Goal: Check status: Check status

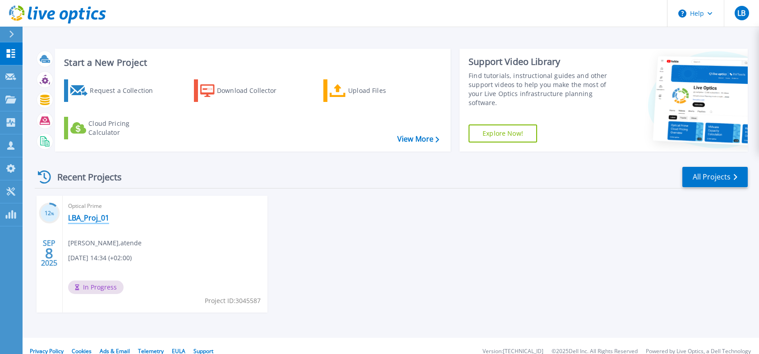
click at [86, 221] on link "LBA_Proj_01" at bounding box center [88, 217] width 41 height 9
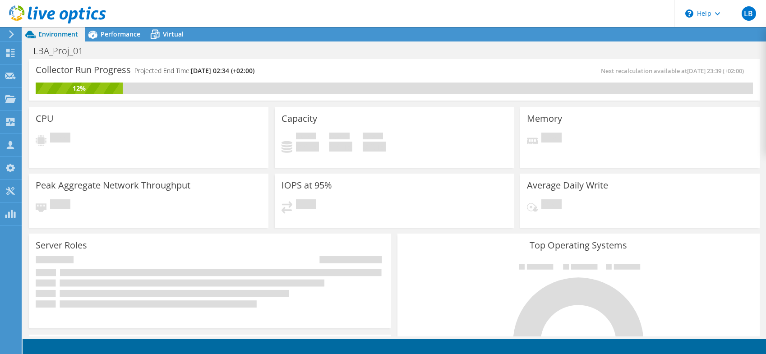
scroll to position [344, 0]
